Goal: Information Seeking & Learning: Learn about a topic

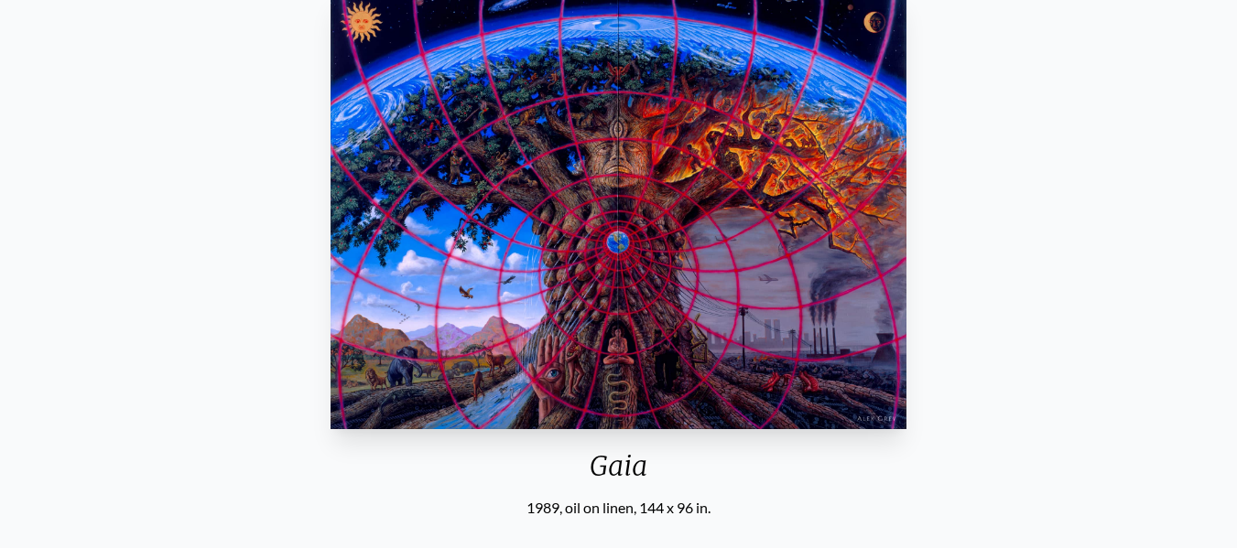
scroll to position [92, 0]
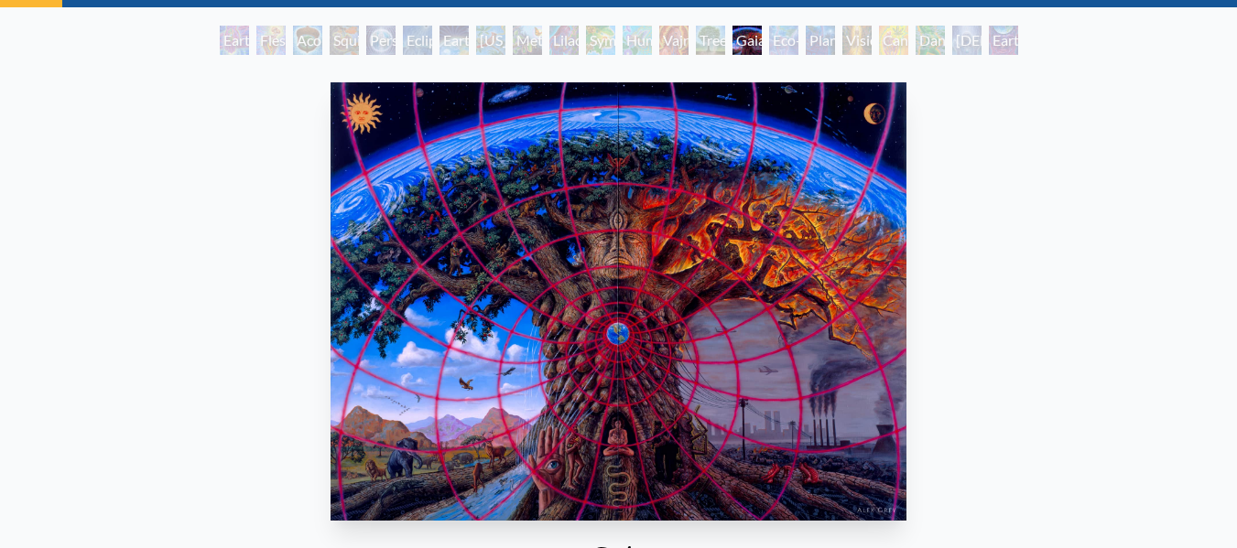
click at [780, 38] on div "Eco-Atlas" at bounding box center [783, 40] width 29 height 29
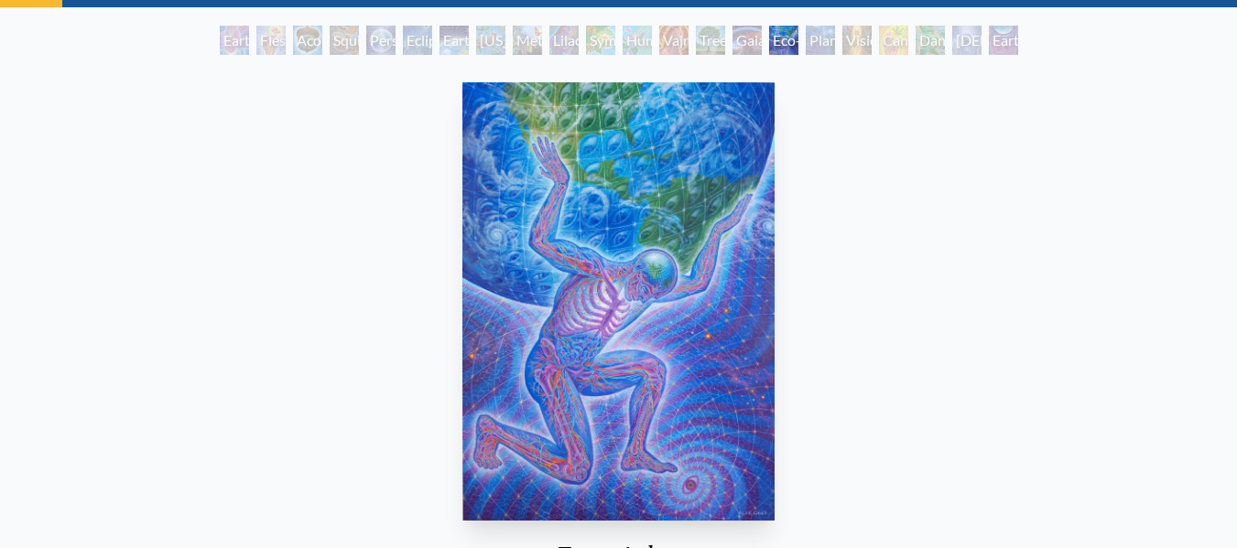
click at [826, 42] on div "Planetary Prayers" at bounding box center [820, 40] width 29 height 29
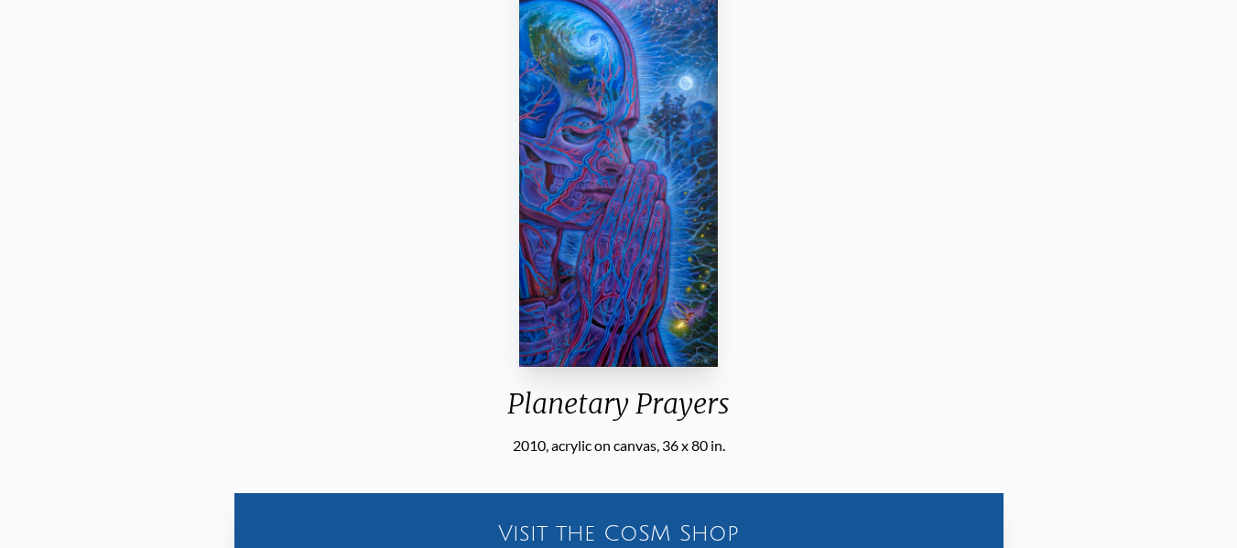
scroll to position [92, 0]
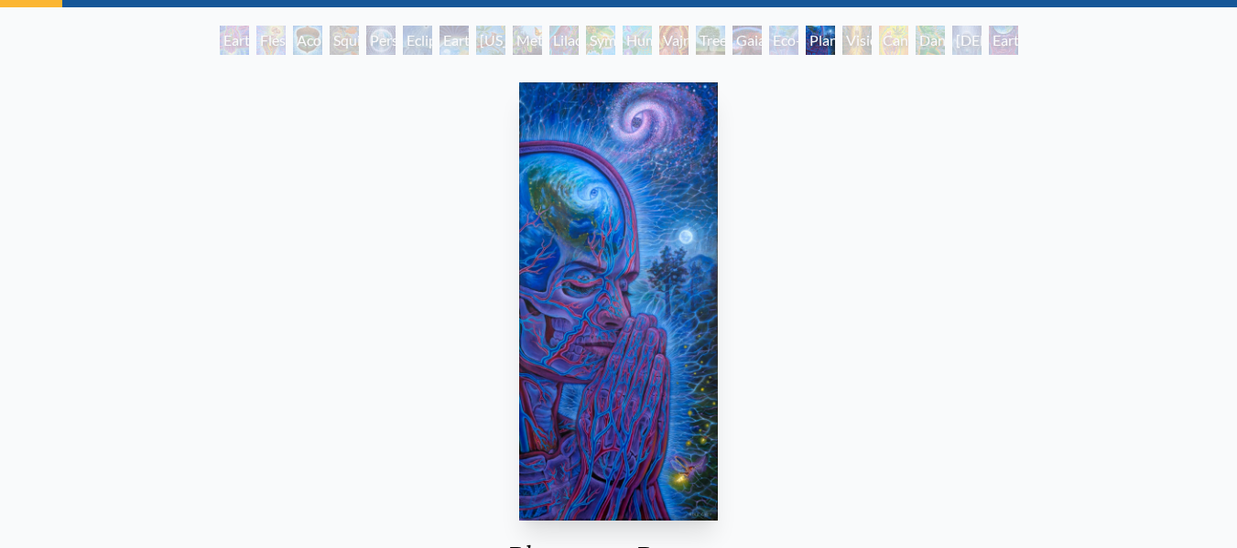
click at [952, 39] on div "[DEMOGRAPHIC_DATA] in the Ocean of Awareness" at bounding box center [966, 40] width 29 height 29
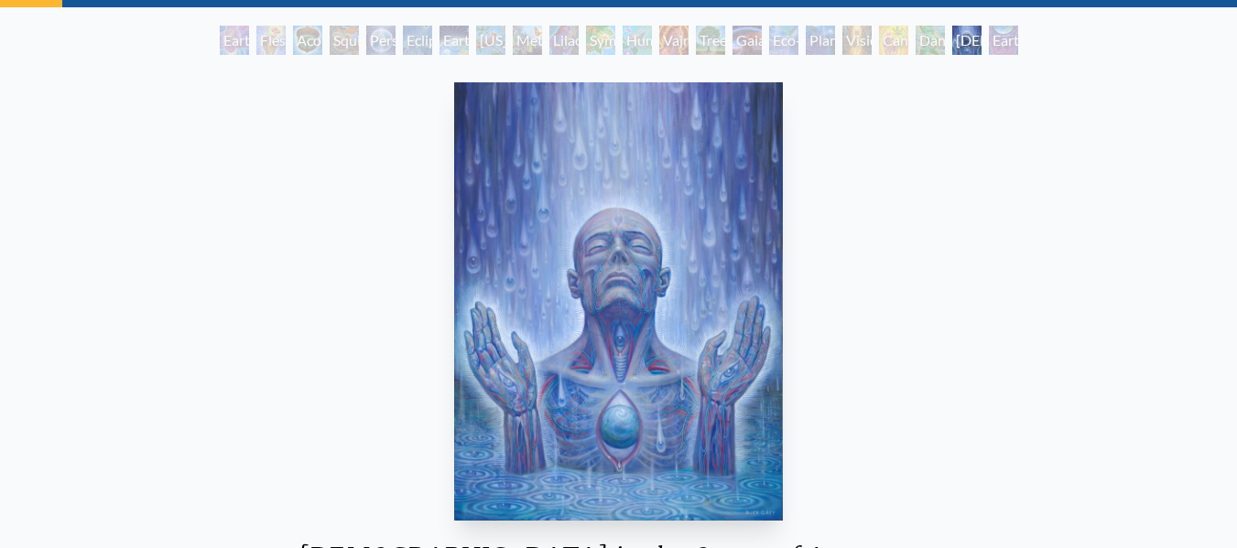
click at [439, 52] on div "Earth Energies" at bounding box center [453, 40] width 29 height 29
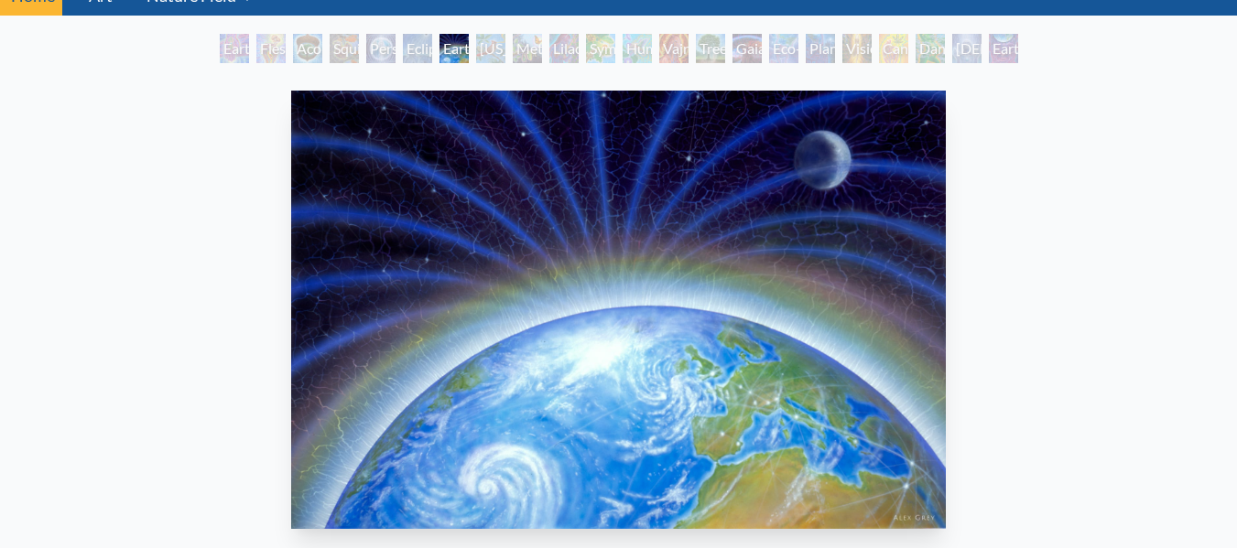
scroll to position [92, 0]
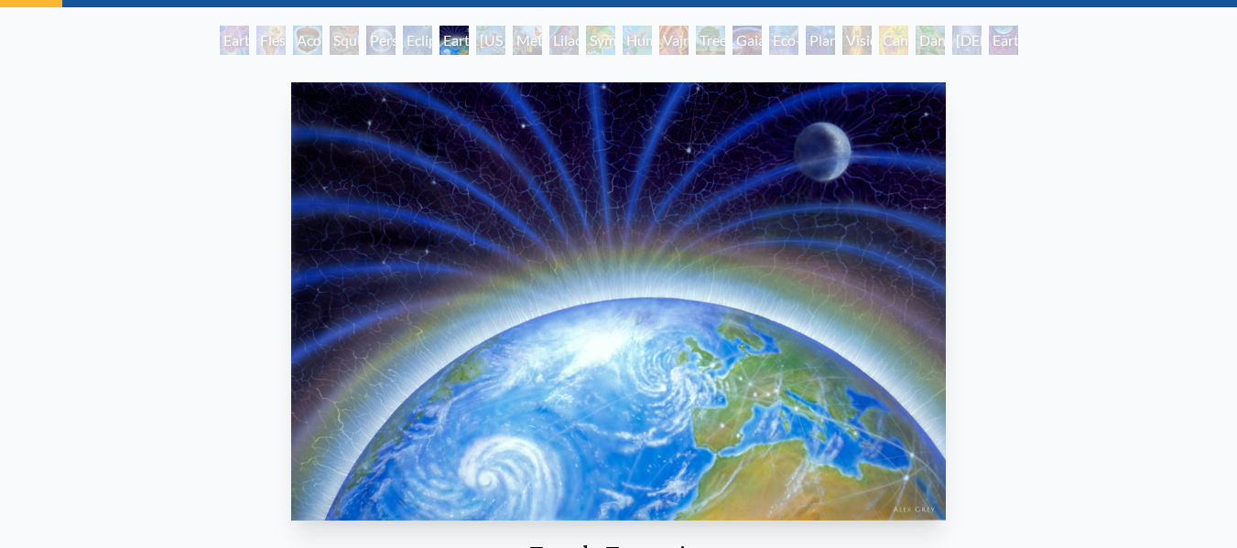
click at [493, 44] on div "[US_STATE] Song" at bounding box center [490, 40] width 29 height 29
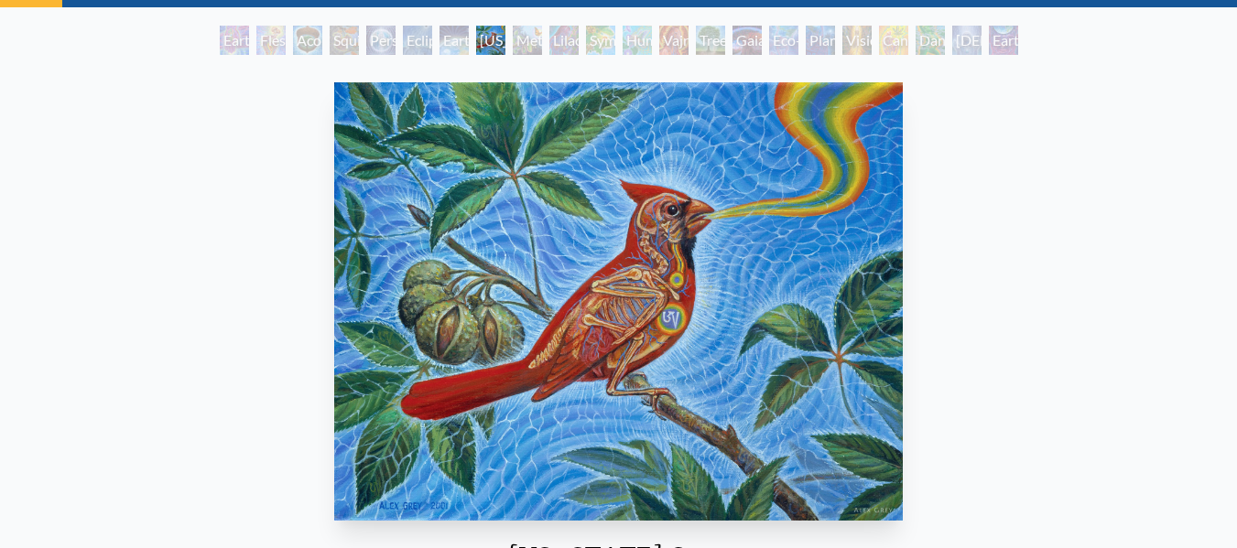
click at [541, 41] on div "Metamorphosis" at bounding box center [527, 40] width 29 height 29
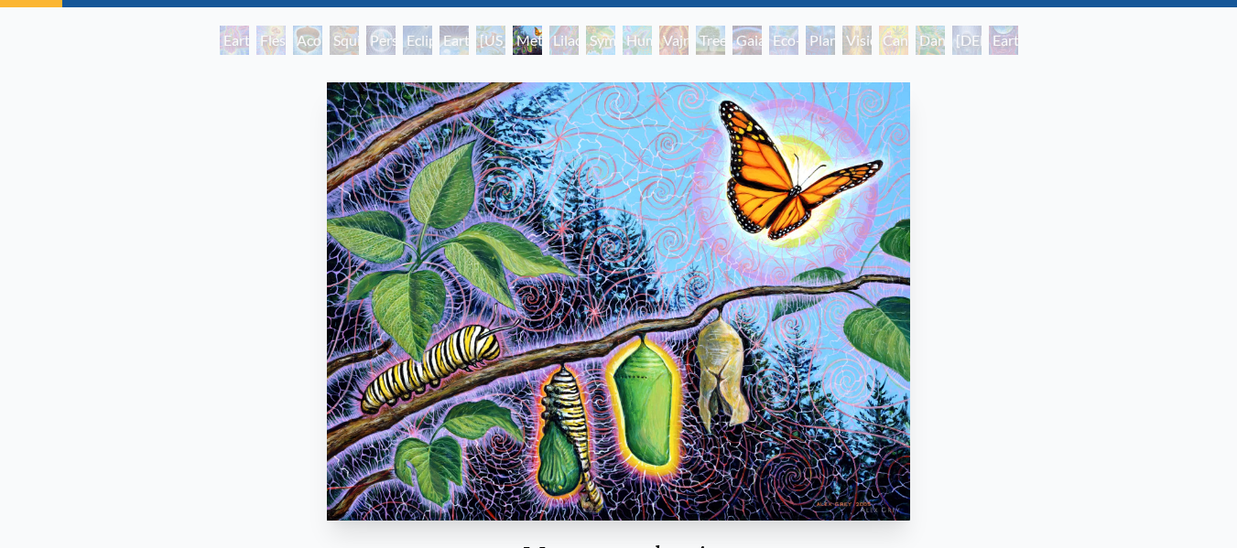
click at [591, 41] on div "Symbiosis: Gall Wasp & Oak Tree" at bounding box center [600, 40] width 29 height 29
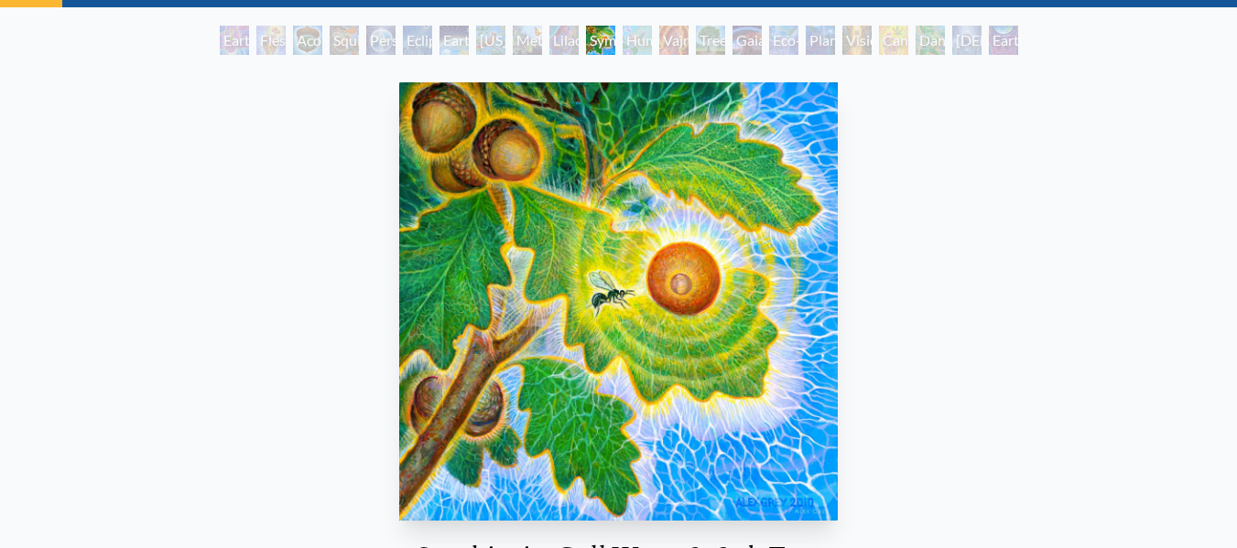
click at [725, 42] on div "Tree & Person" at bounding box center [710, 40] width 29 height 29
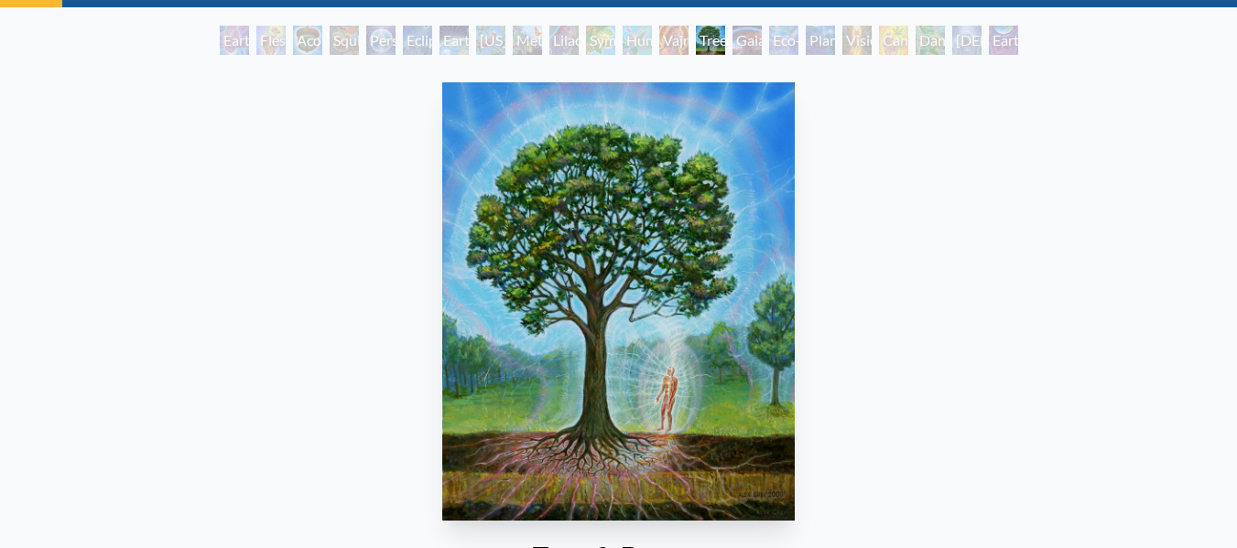
click at [725, 41] on div "Tree & Person" at bounding box center [710, 40] width 29 height 29
click at [786, 42] on div "Eco-Atlas" at bounding box center [783, 40] width 29 height 29
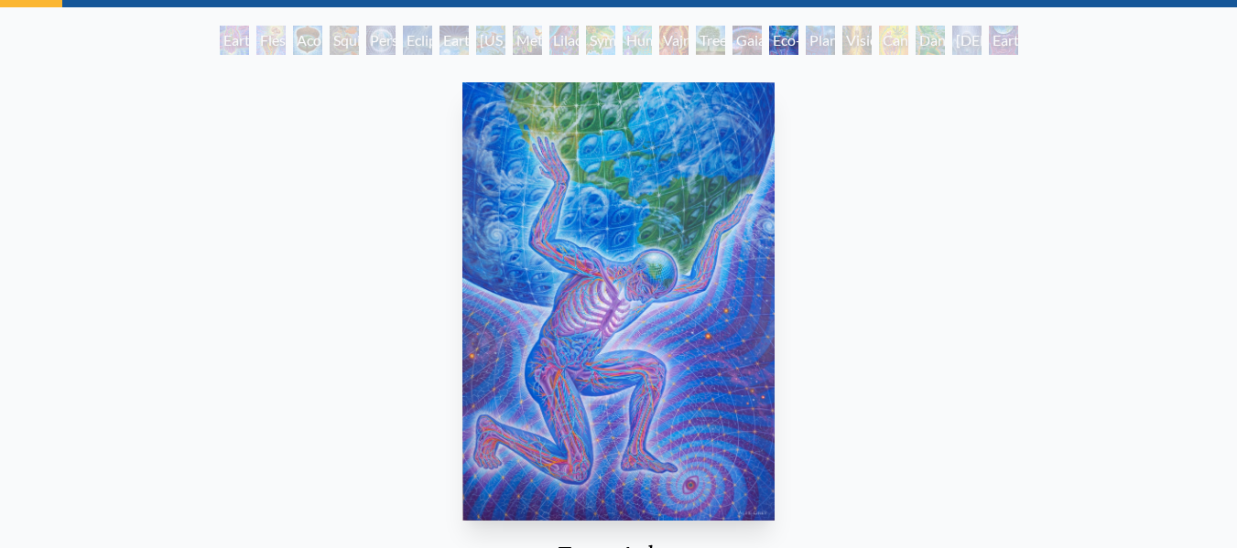
click at [835, 44] on div "Planetary Prayers" at bounding box center [820, 40] width 29 height 29
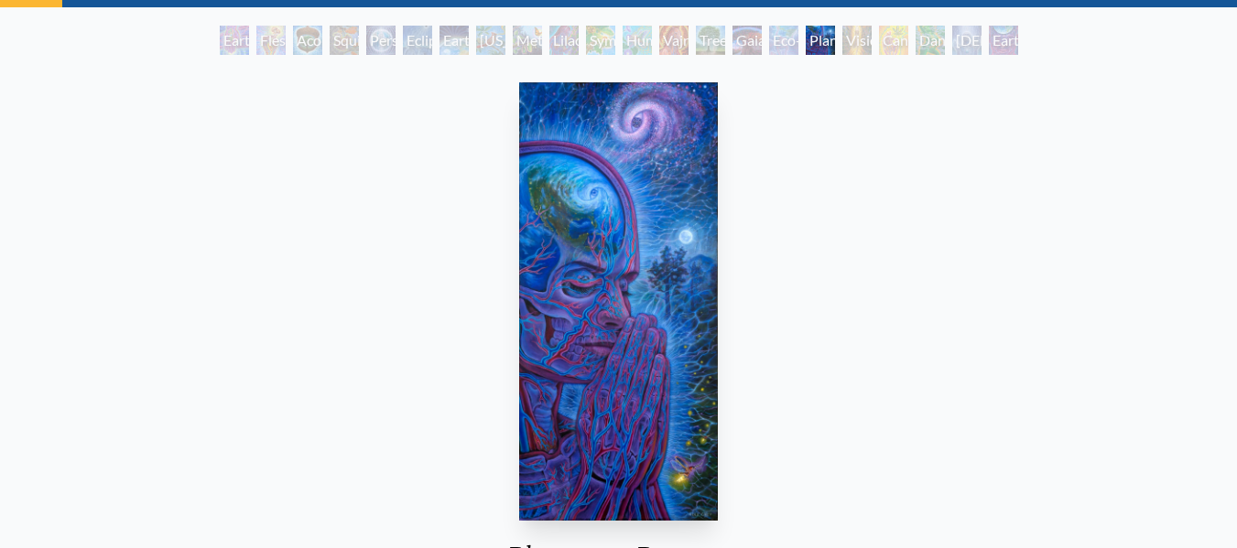
click at [898, 41] on div "Cannabis Mudra" at bounding box center [893, 40] width 29 height 29
